Goal: Navigation & Orientation: Find specific page/section

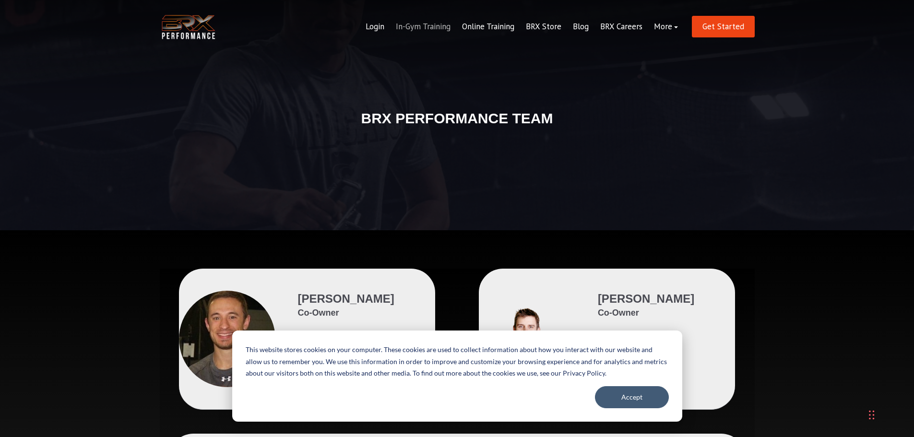
click at [414, 25] on link "In-Gym Training" at bounding box center [423, 26] width 66 height 23
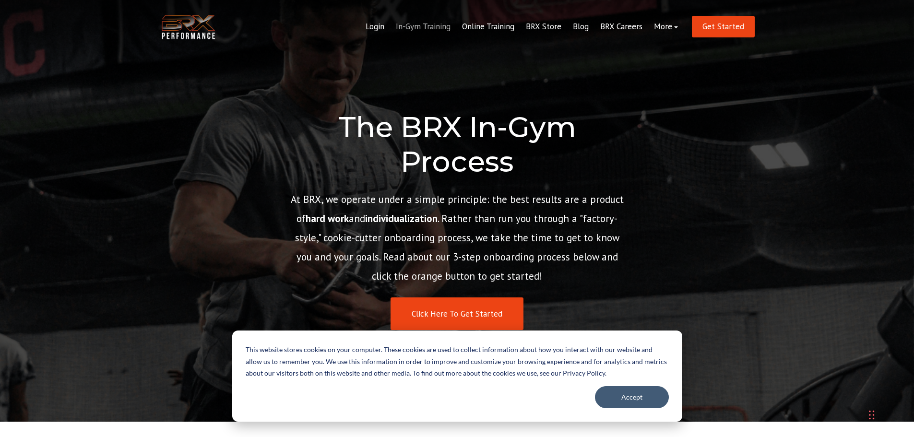
click at [416, 25] on link "In-Gym Training" at bounding box center [423, 26] width 66 height 23
